Goal: Check status: Check status

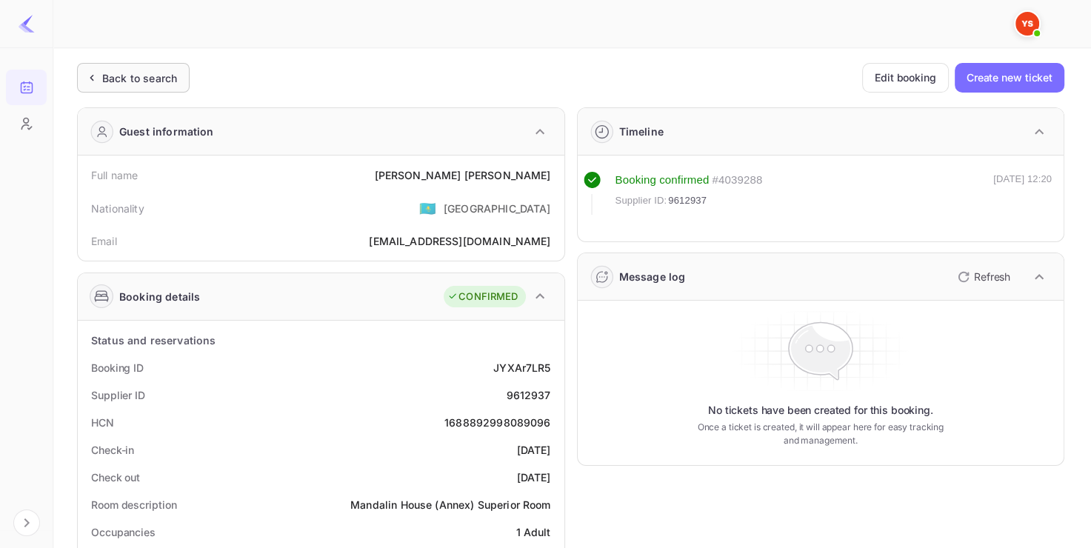
click at [152, 80] on div "Back to search" at bounding box center [139, 78] width 75 height 16
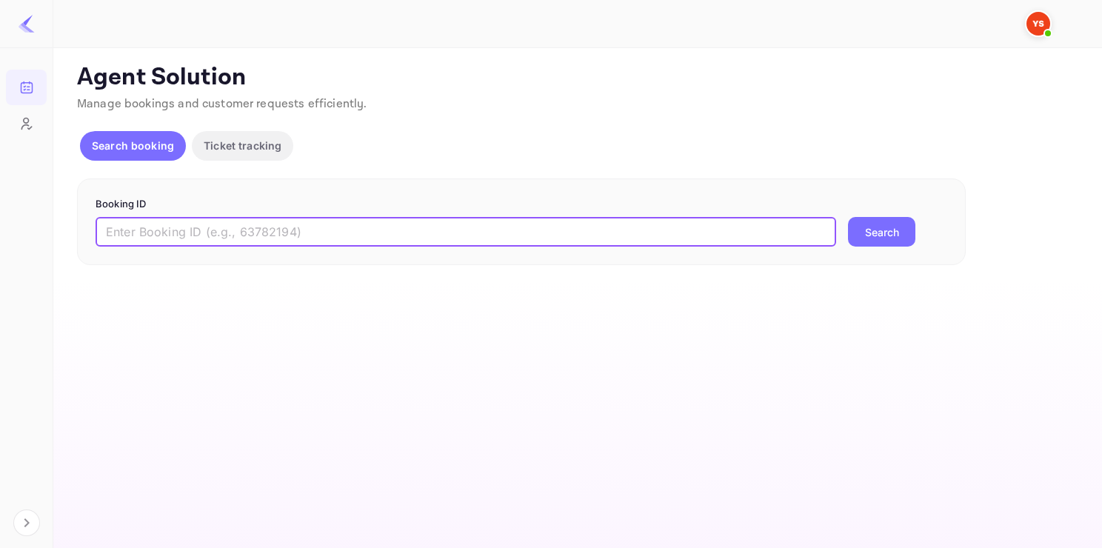
paste input "9804937"
click at [236, 228] on input "9804937" at bounding box center [466, 232] width 741 height 30
type input "9804937"
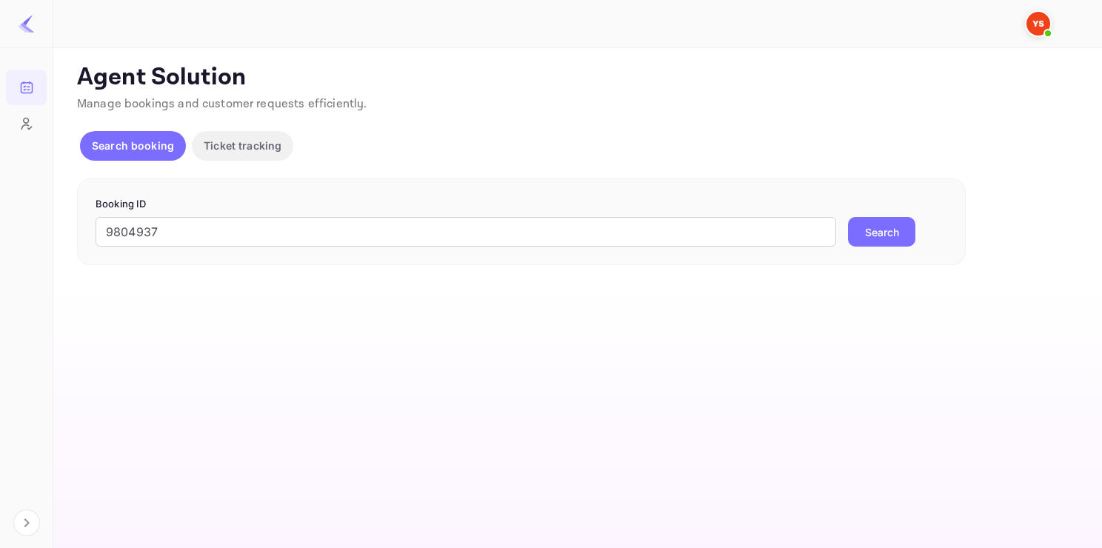
click at [883, 240] on button "Search" at bounding box center [881, 232] width 67 height 30
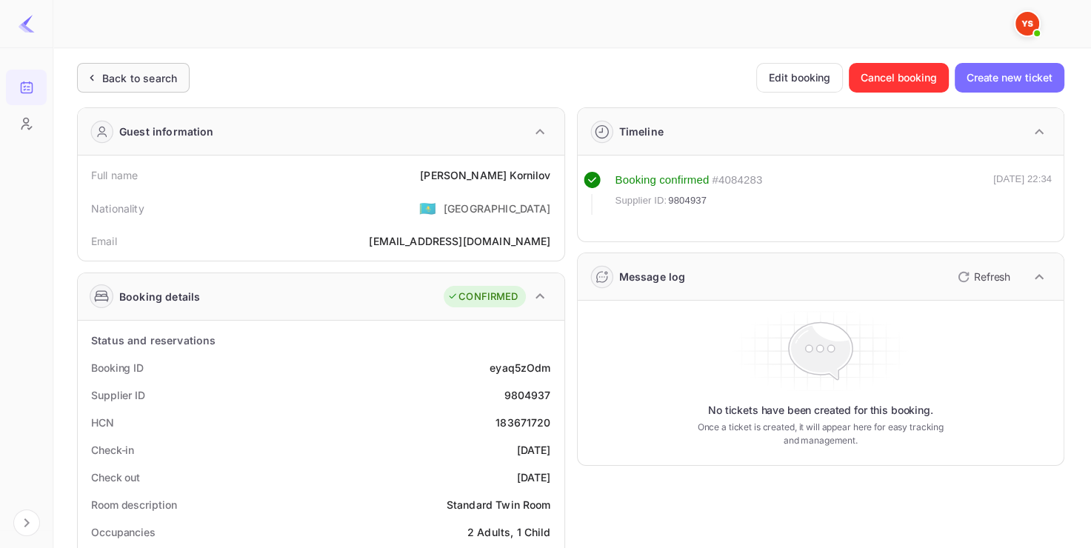
click at [147, 67] on div "Back to search" at bounding box center [133, 78] width 113 height 30
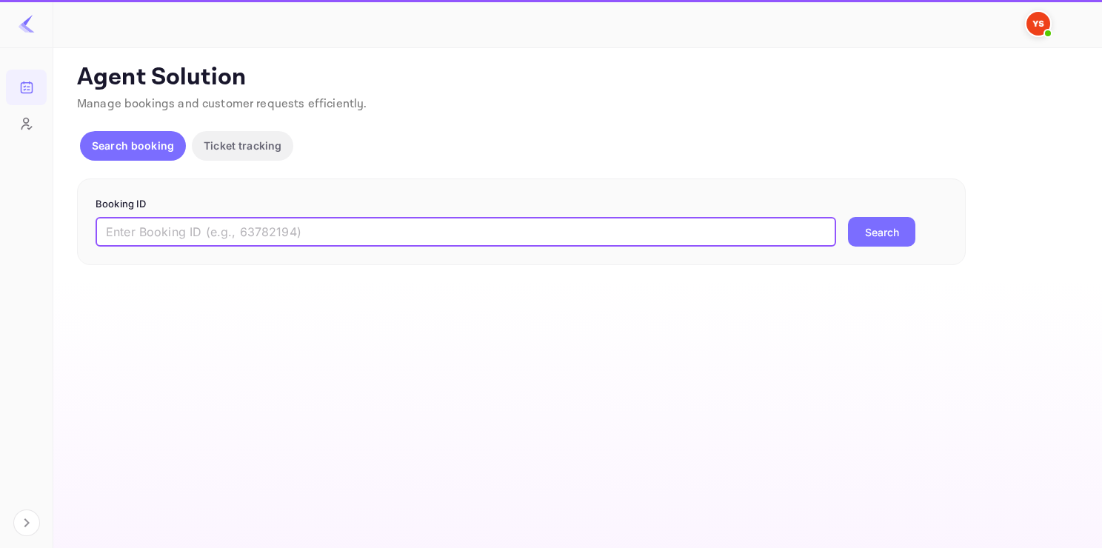
click at [228, 222] on input "text" at bounding box center [466, 232] width 741 height 30
paste input "9188562"
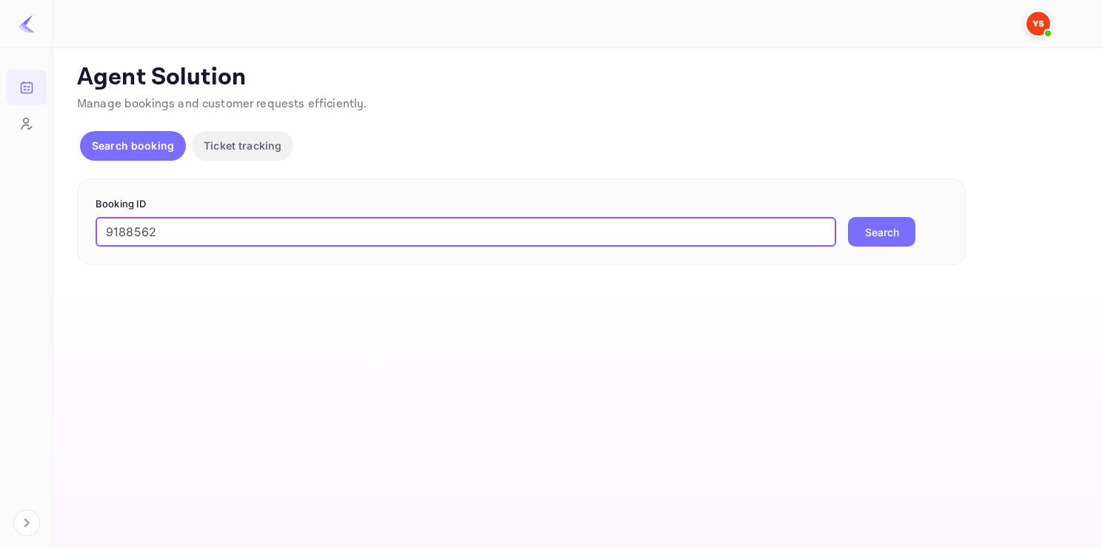
type input "9188562"
click at [848, 217] on button "Search" at bounding box center [881, 232] width 67 height 30
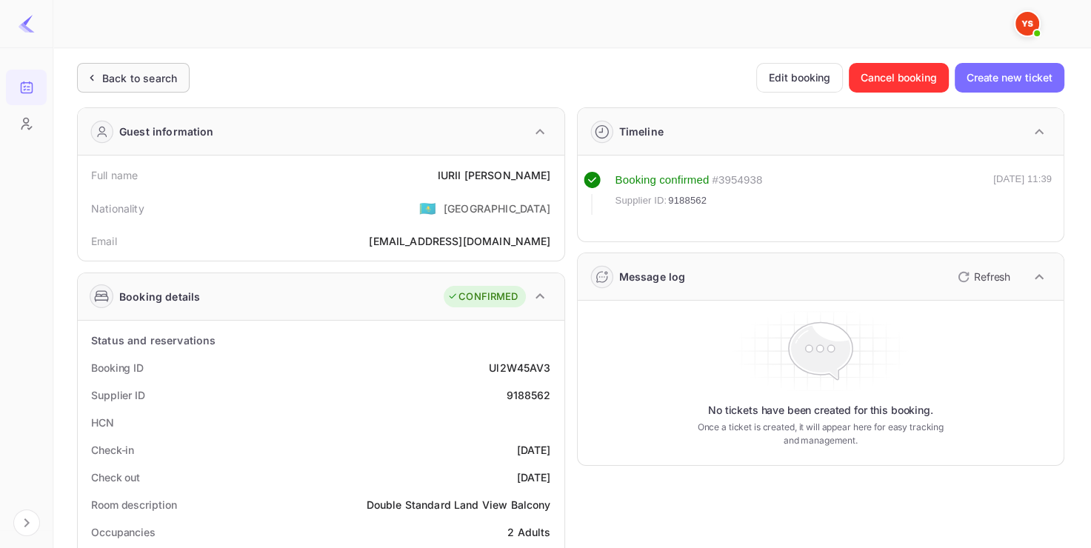
click at [137, 64] on div "Back to search" at bounding box center [133, 78] width 113 height 30
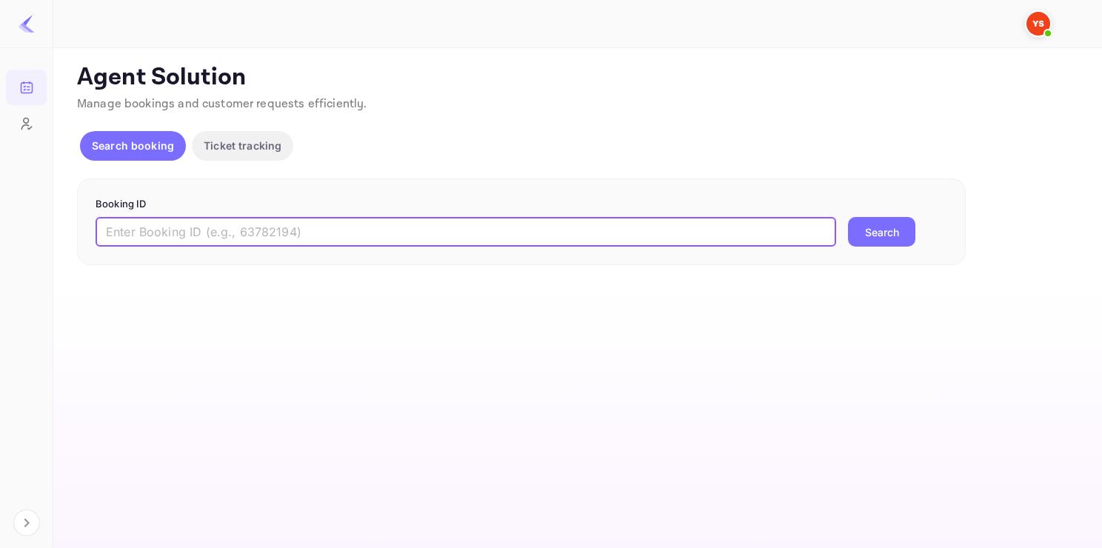
click at [246, 224] on input "text" at bounding box center [466, 232] width 741 height 30
paste input "9597287"
type input "9597287"
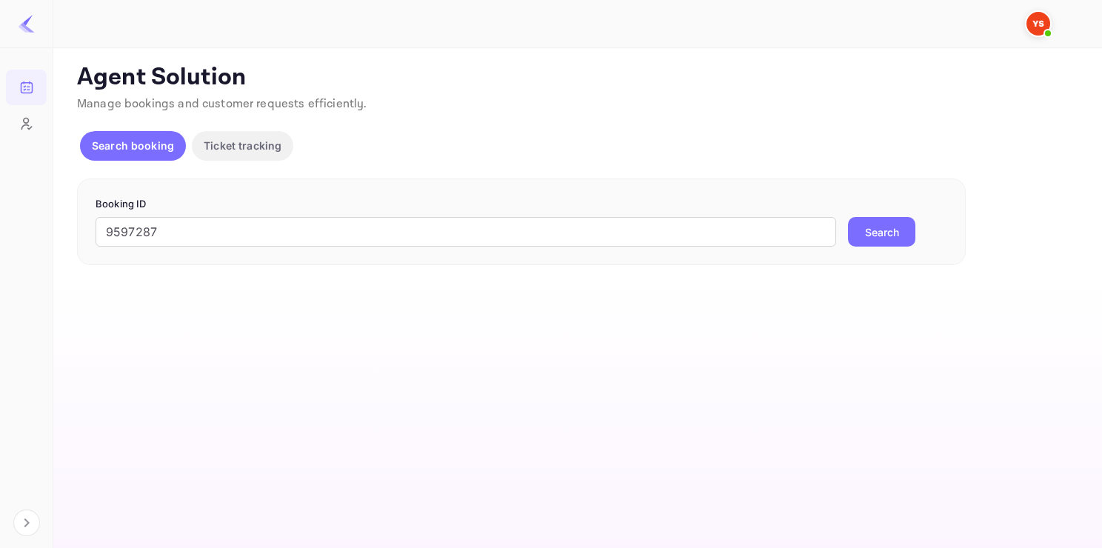
click at [879, 235] on button "Search" at bounding box center [881, 232] width 67 height 30
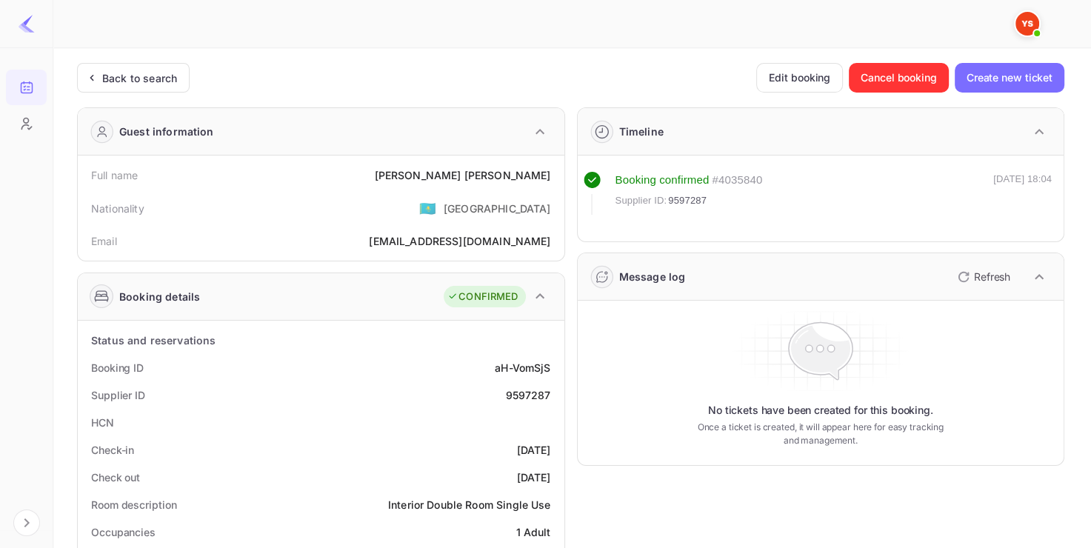
click at [523, 391] on div "9597287" at bounding box center [527, 395] width 45 height 16
copy div "9597287"
click at [523, 391] on div "9597287" at bounding box center [527, 395] width 45 height 16
drag, startPoint x: 454, startPoint y: 175, endPoint x: 551, endPoint y: 179, distance: 97.1
click at [551, 179] on div "Full name [PERSON_NAME]" at bounding box center [321, 175] width 475 height 27
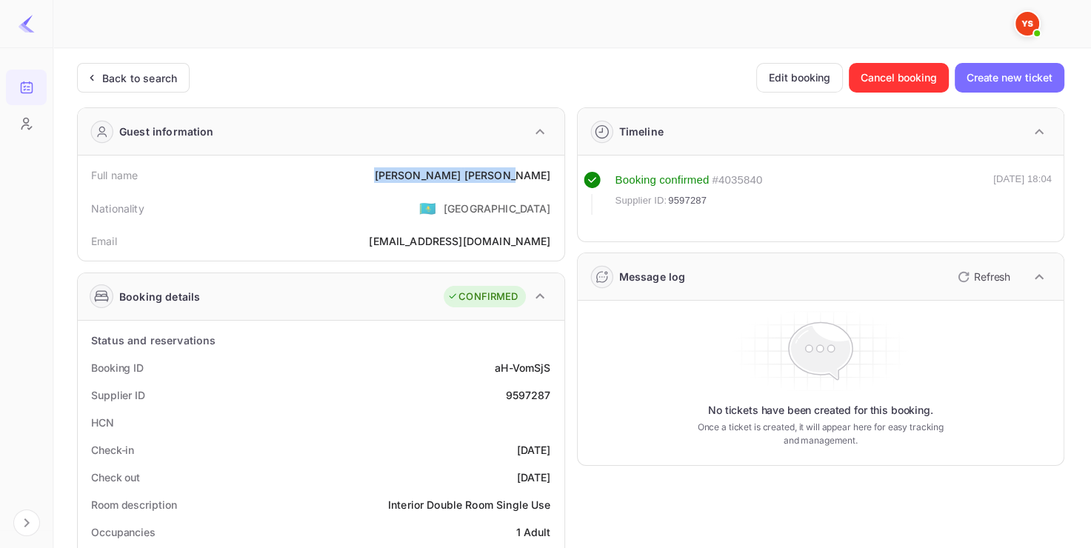
copy div "[PERSON_NAME]"
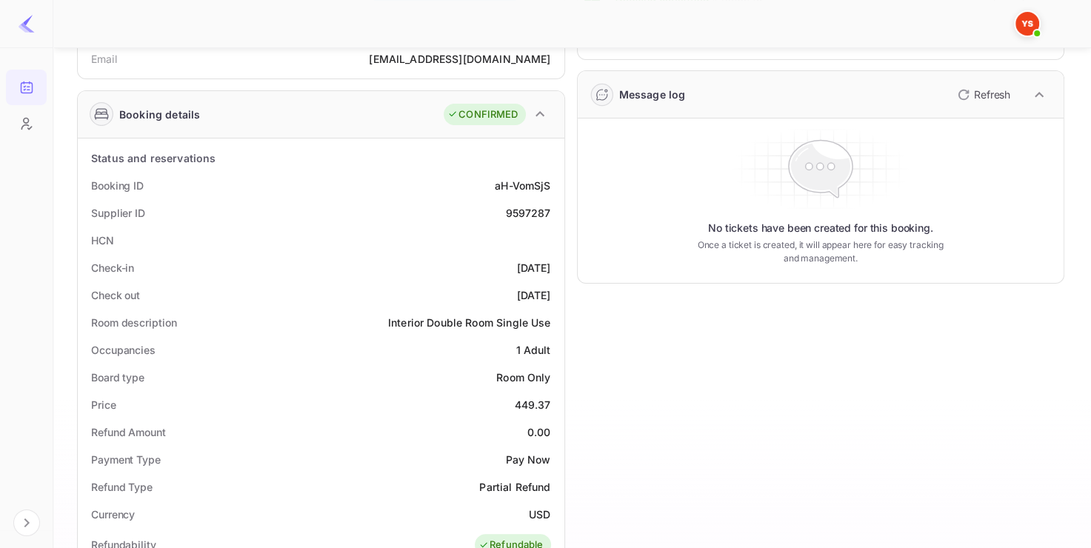
scroll to position [216, 0]
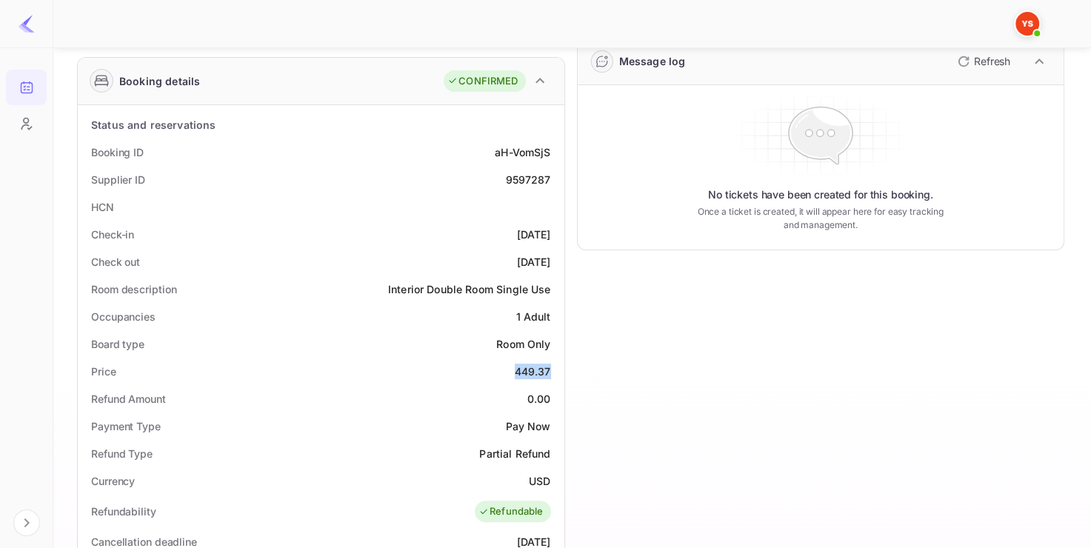
drag, startPoint x: 499, startPoint y: 363, endPoint x: 550, endPoint y: 363, distance: 51.1
click at [550, 364] on div "Price 449.37" at bounding box center [321, 371] width 475 height 27
copy div "449.37"
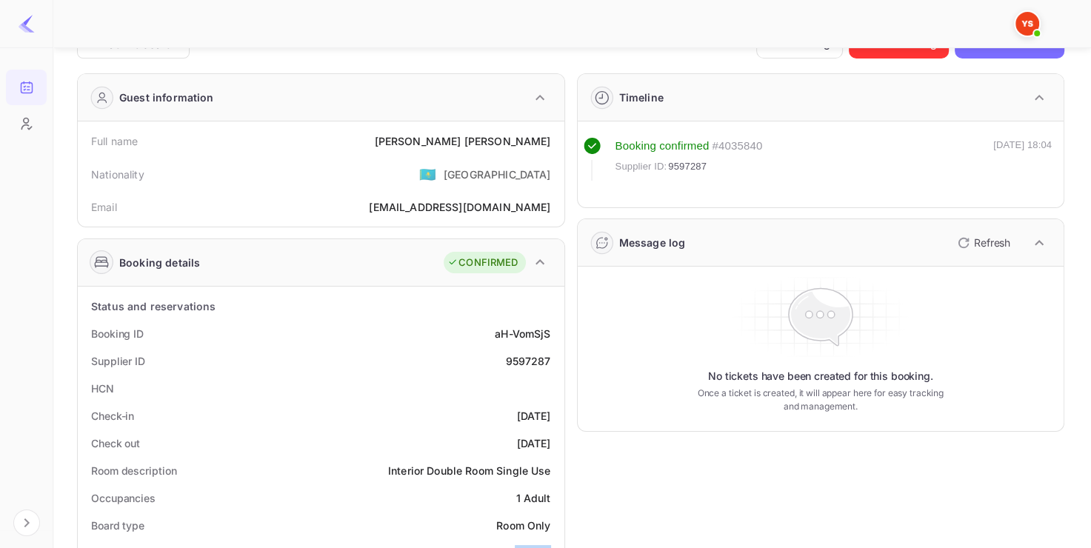
scroll to position [0, 0]
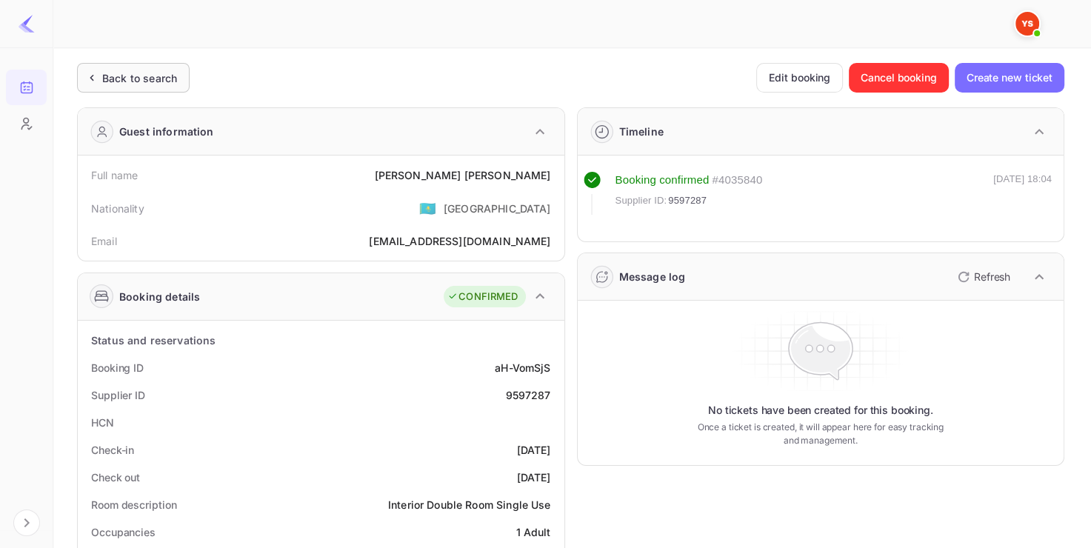
click at [133, 91] on div "Back to search" at bounding box center [133, 78] width 113 height 30
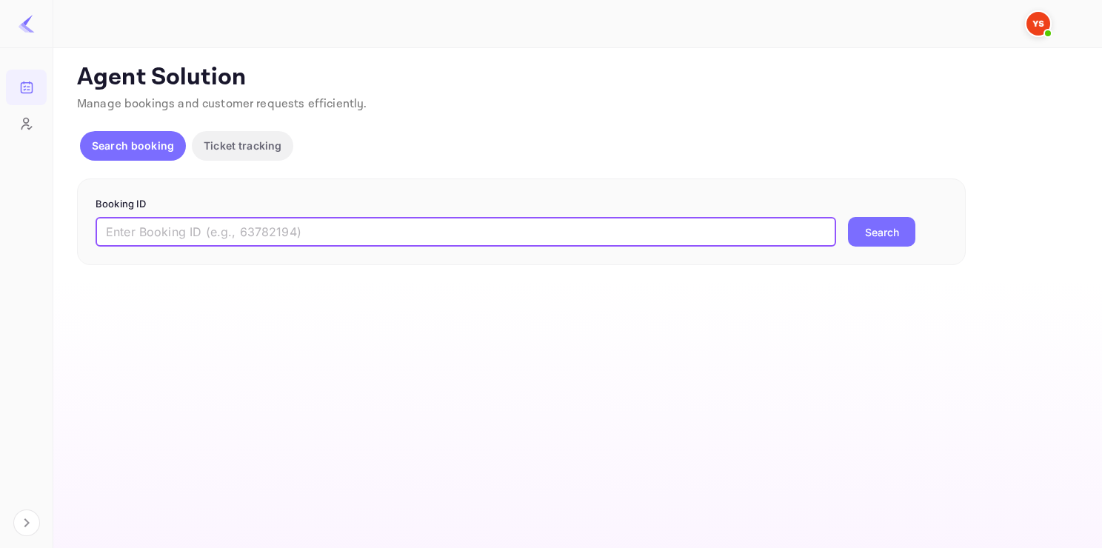
paste input "9781229"
click at [242, 230] on input "9781229" at bounding box center [466, 232] width 741 height 30
type input "9781229"
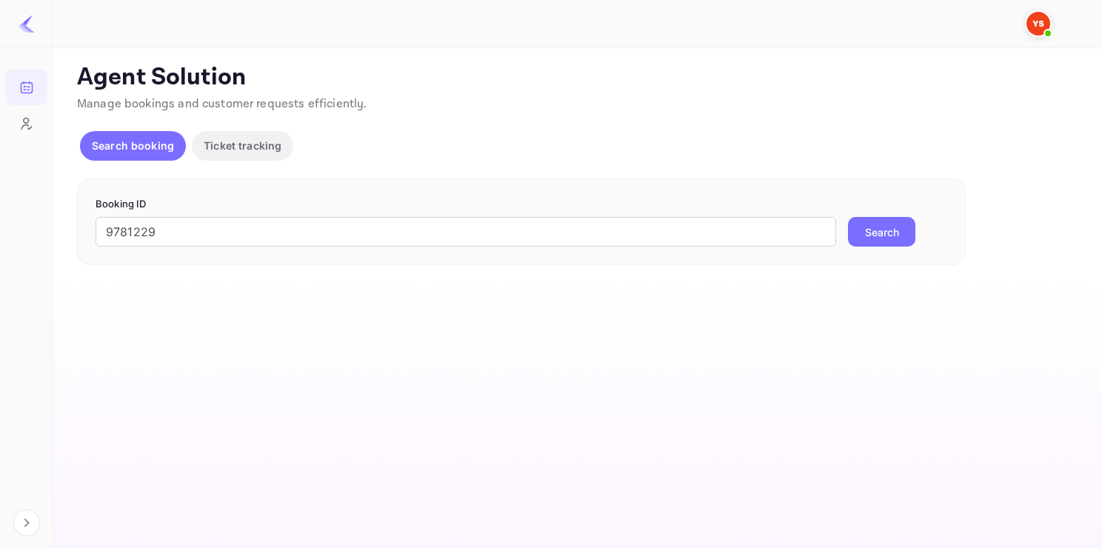
click at [887, 234] on button "Search" at bounding box center [881, 232] width 67 height 30
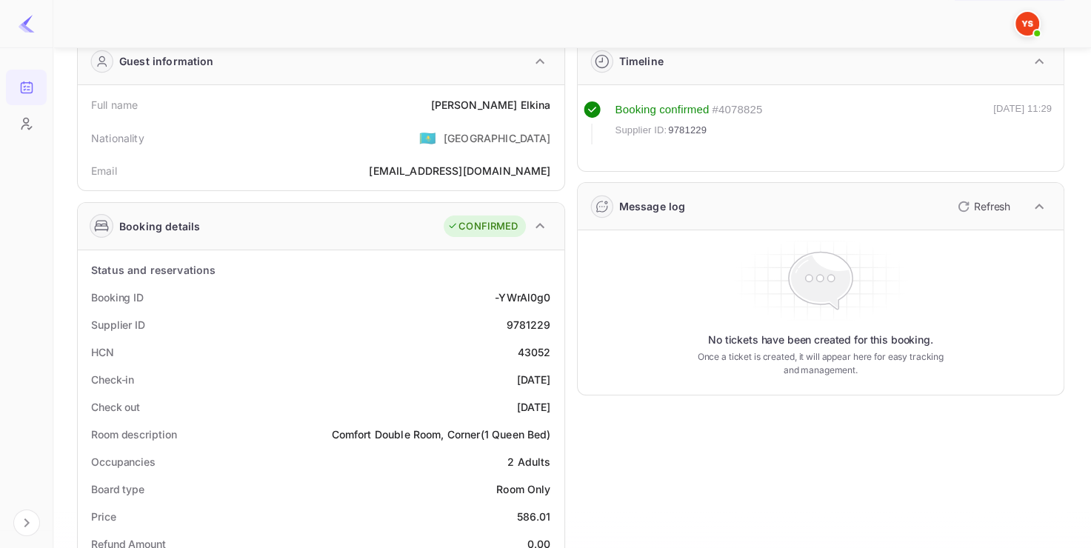
scroll to position [71, 0]
click at [529, 321] on div "9781229" at bounding box center [528, 324] width 44 height 16
copy div "9781229"
drag, startPoint x: 477, startPoint y: 100, endPoint x: 556, endPoint y: 101, distance: 79.3
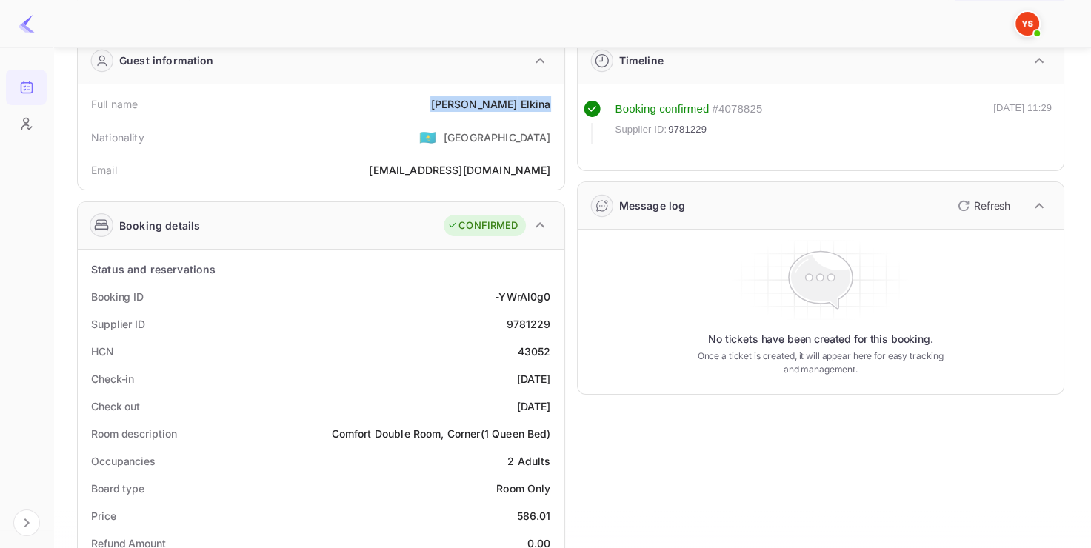
click at [556, 101] on div "Full name [PERSON_NAME]" at bounding box center [321, 103] width 475 height 27
copy div "[PERSON_NAME]"
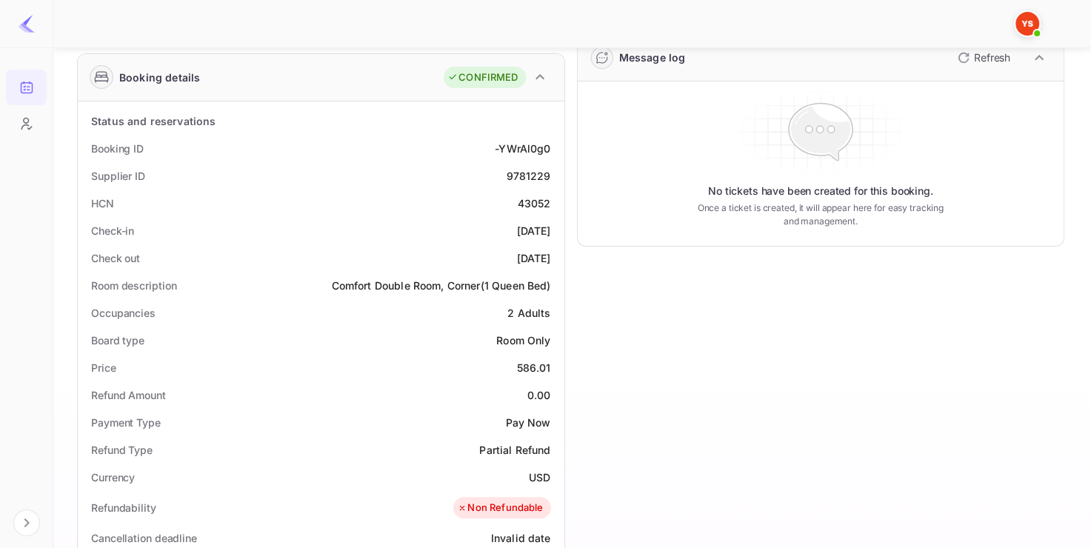
scroll to position [222, 0]
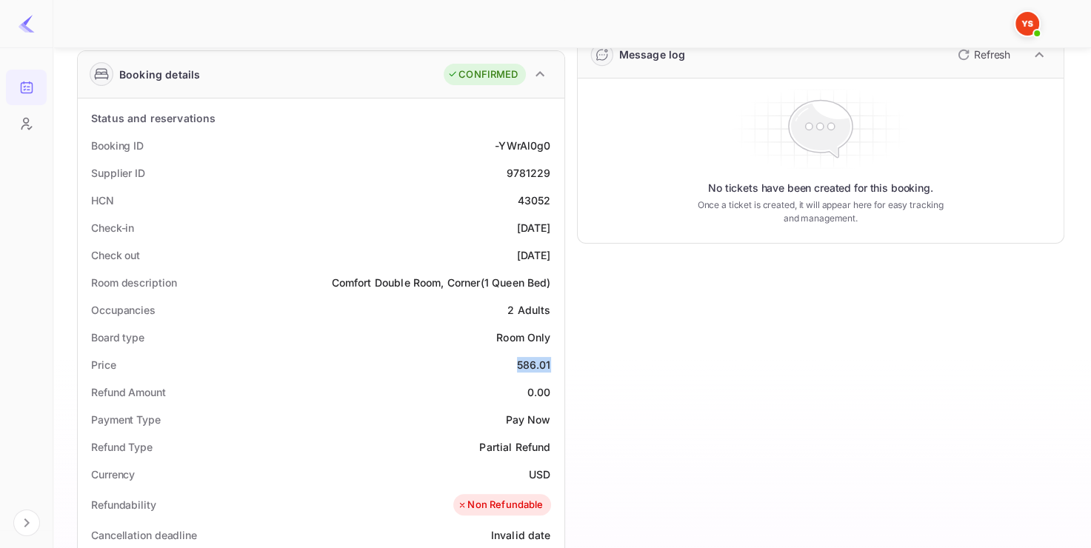
drag, startPoint x: 513, startPoint y: 369, endPoint x: 556, endPoint y: 369, distance: 43.0
click at [556, 369] on div "Price 586.01" at bounding box center [321, 364] width 475 height 27
copy div "586.01"
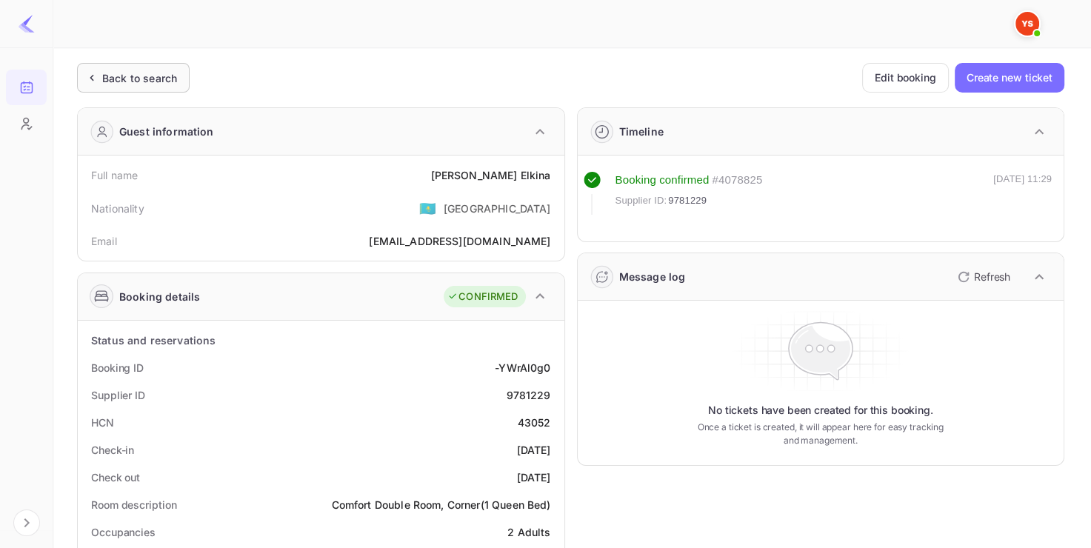
click at [161, 81] on div "Back to search" at bounding box center [139, 78] width 75 height 16
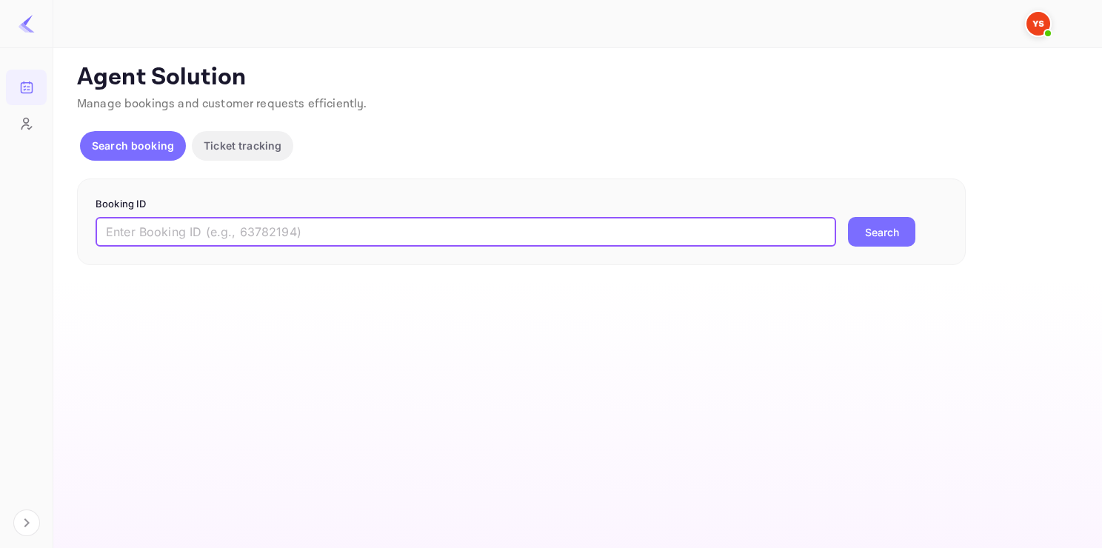
click at [255, 240] on input "text" at bounding box center [466, 232] width 741 height 30
paste input "15152138434"
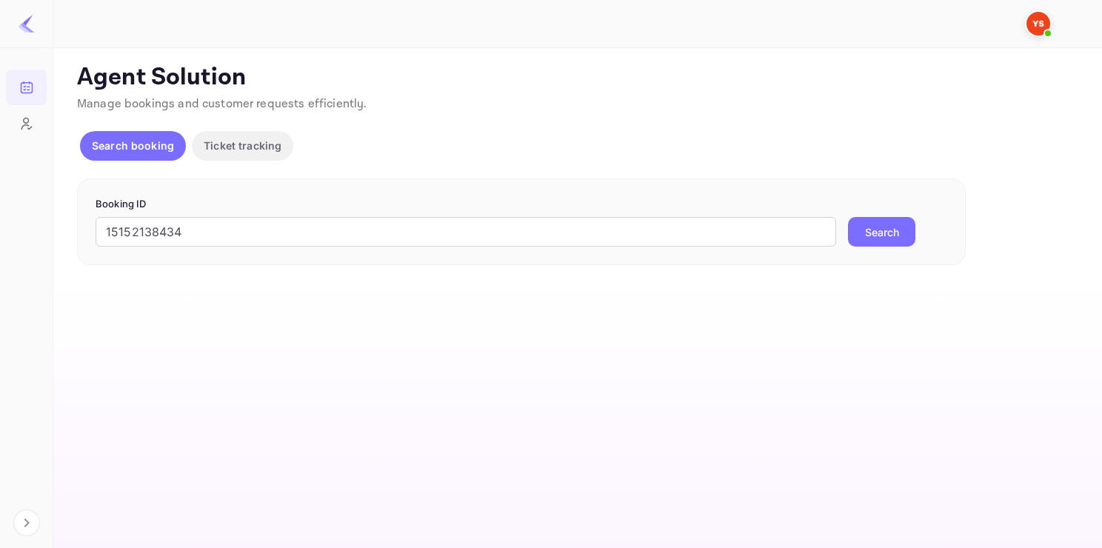
click at [873, 237] on button "Search" at bounding box center [881, 232] width 67 height 30
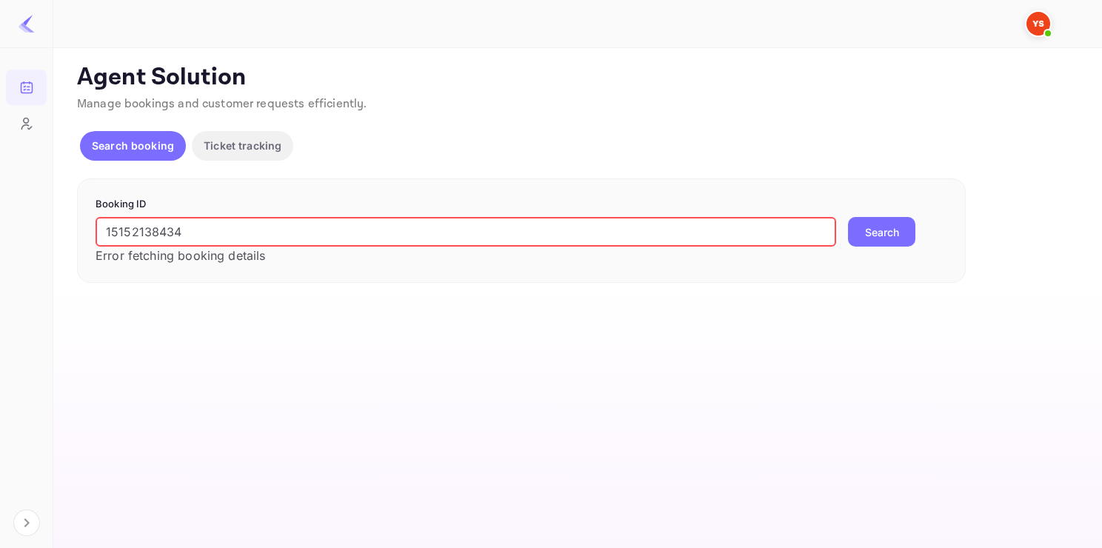
drag, startPoint x: 249, startPoint y: 230, endPoint x: -3, endPoint y: 219, distance: 252.1
click at [0, 219] on html "Bookings Customers Now you can check your travel website directly from the link…" at bounding box center [551, 274] width 1102 height 548
paste input "978922"
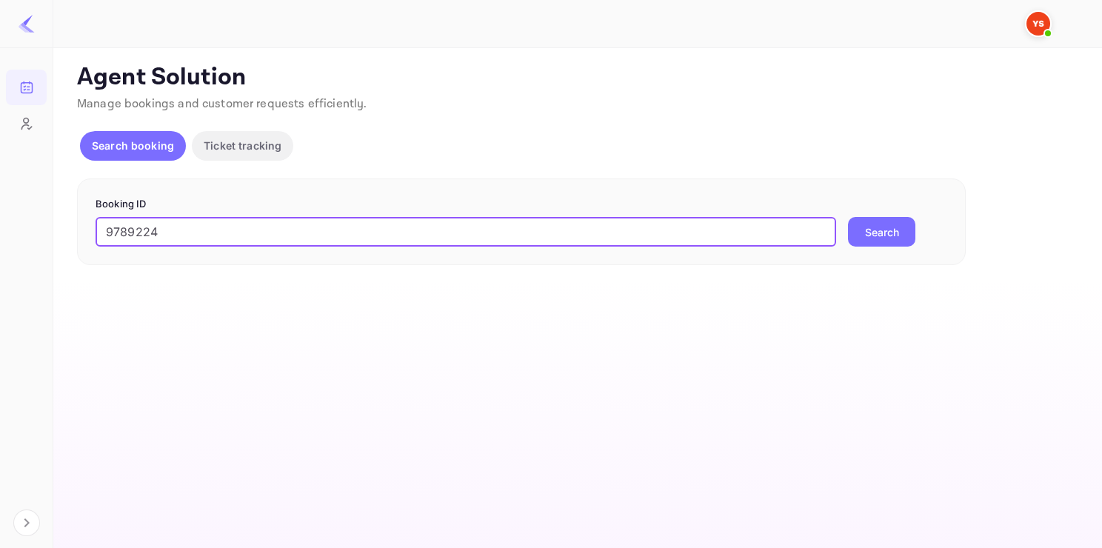
type input "9789224"
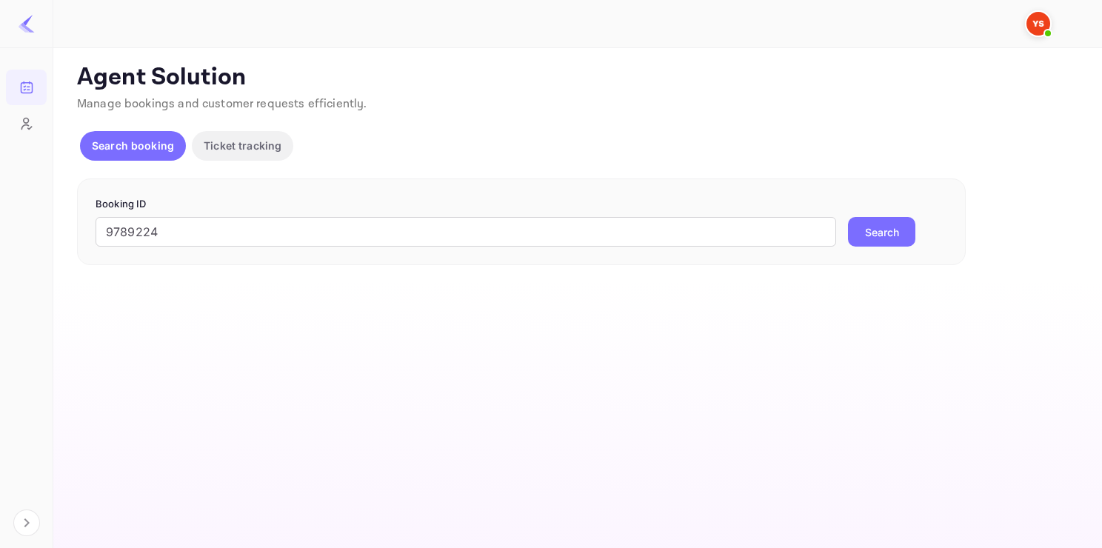
drag, startPoint x: 876, startPoint y: 215, endPoint x: 877, endPoint y: 222, distance: 7.4
click at [877, 222] on form "Booking ID 9789224 ​ Search" at bounding box center [522, 222] width 852 height 50
click at [877, 227] on button "Search" at bounding box center [881, 232] width 67 height 30
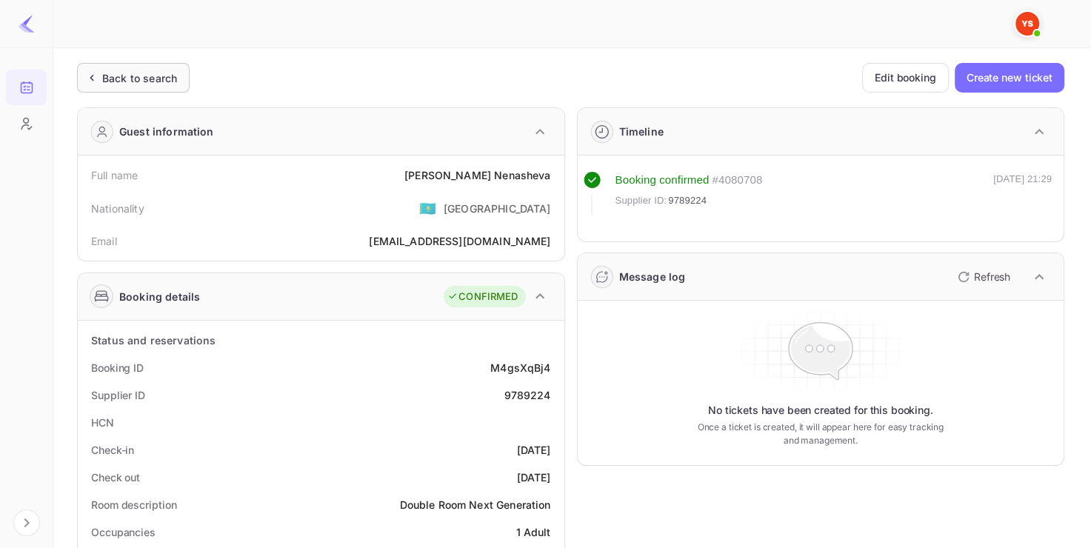
click at [138, 71] on div "Back to search" at bounding box center [139, 78] width 75 height 16
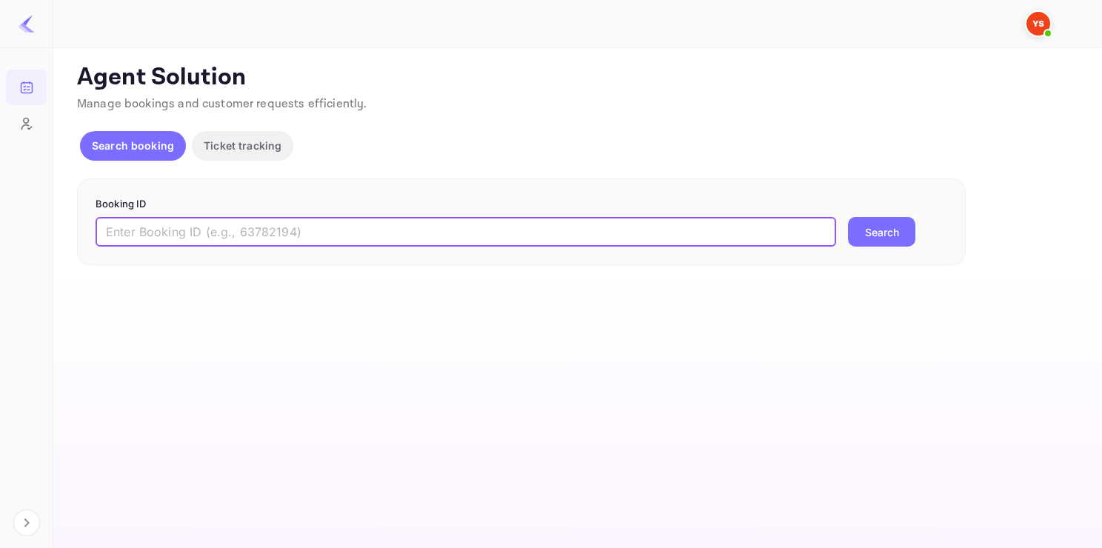
click at [269, 225] on input "text" at bounding box center [466, 232] width 741 height 30
paste input "9436090"
type input "9436090"
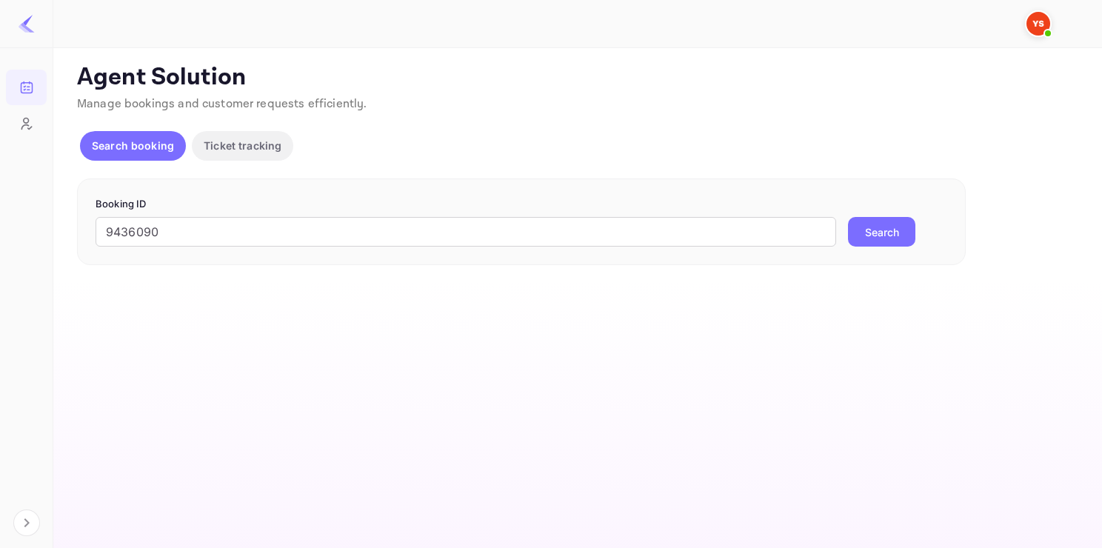
click at [868, 236] on button "Search" at bounding box center [881, 232] width 67 height 30
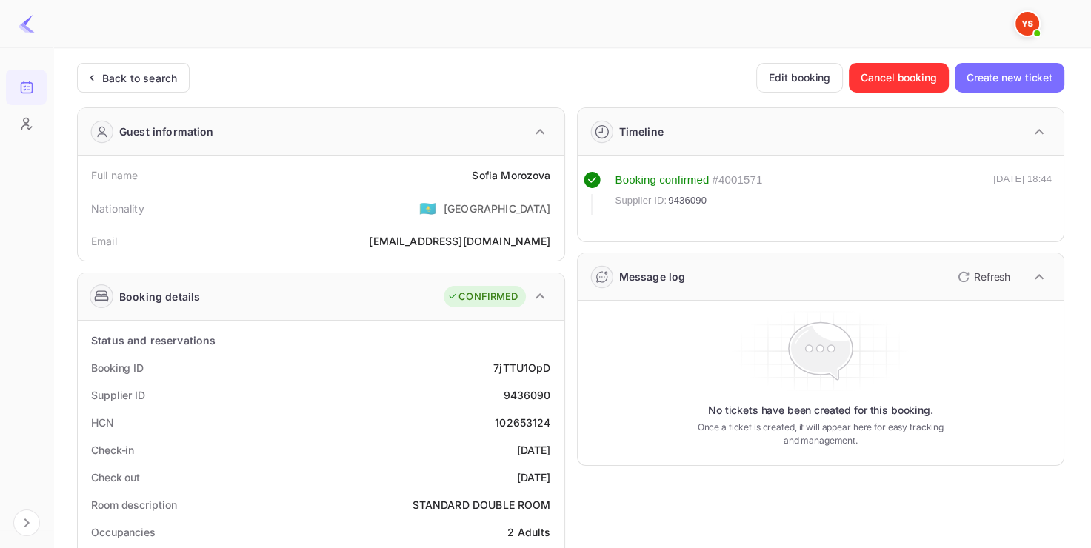
click at [172, 66] on div "Back to search" at bounding box center [133, 78] width 113 height 30
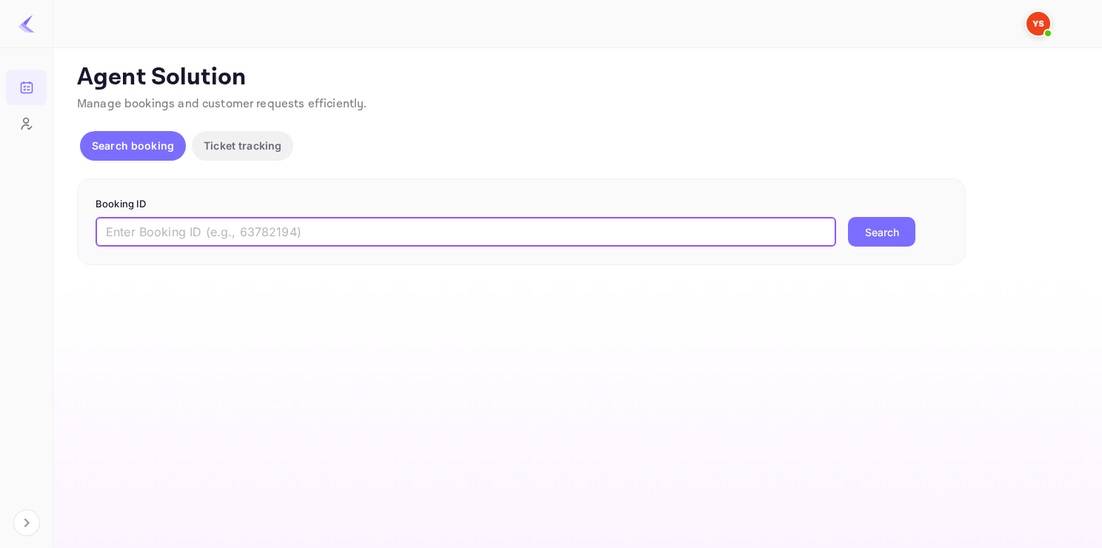
paste input "9384226"
click at [241, 225] on input "9384226" at bounding box center [466, 232] width 741 height 30
type input "9384226"
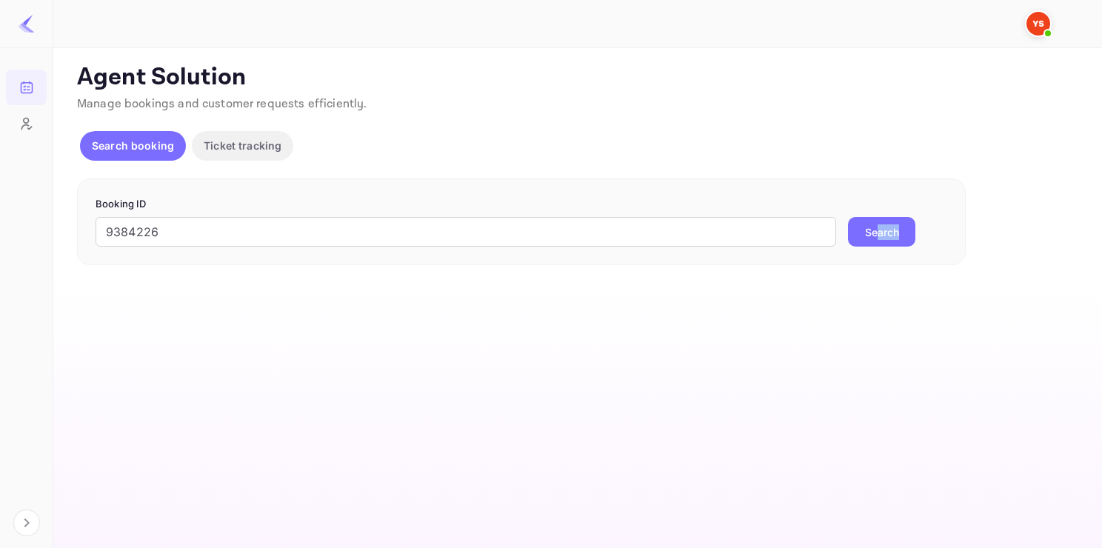
drag, startPoint x: 882, startPoint y: 249, endPoint x: 880, endPoint y: 225, distance: 23.8
click at [880, 226] on div "Booking ID 9384226 ​ Search" at bounding box center [521, 222] width 889 height 87
click at [880, 226] on button "Search" at bounding box center [881, 232] width 67 height 30
